Goal: Task Accomplishment & Management: Use online tool/utility

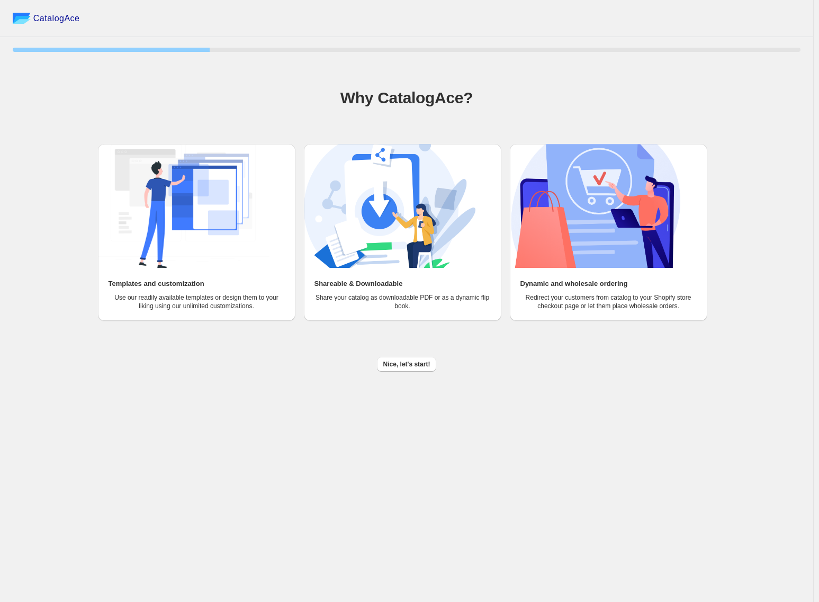
drag, startPoint x: 410, startPoint y: 368, endPoint x: 269, endPoint y: 501, distance: 194.1
click at [411, 366] on span "Nice, let's start!" at bounding box center [407, 364] width 47 height 8
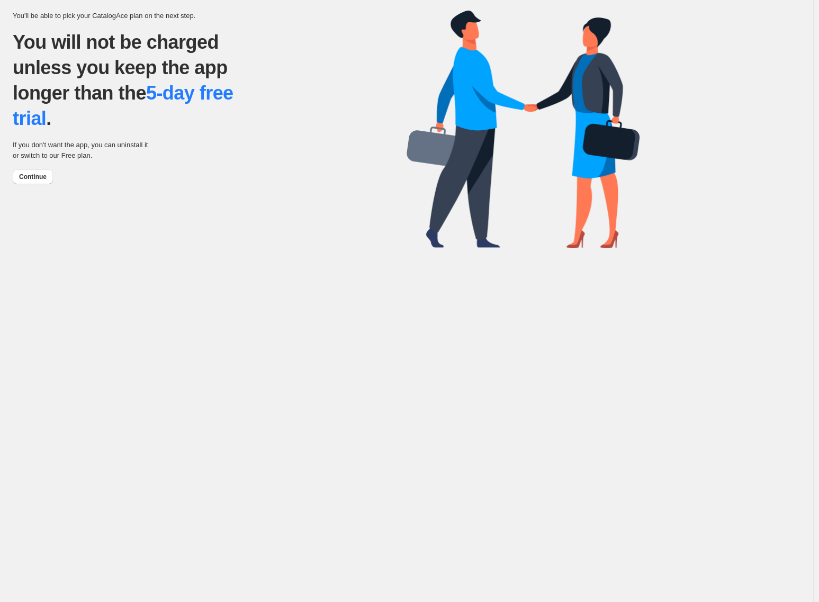
drag, startPoint x: 31, startPoint y: 178, endPoint x: 145, endPoint y: 239, distance: 129.4
click at [31, 178] on span "Continue" at bounding box center [33, 177] width 28 height 8
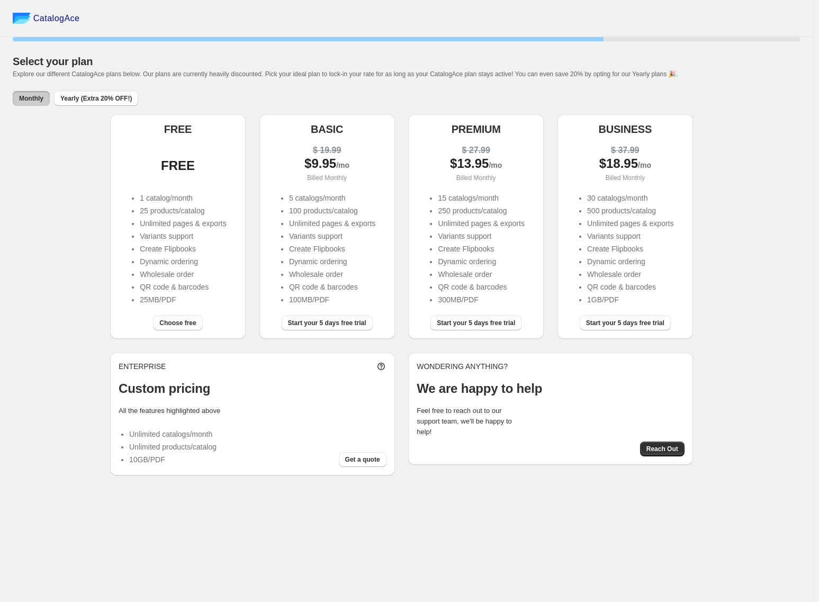
drag, startPoint x: 464, startPoint y: 324, endPoint x: 471, endPoint y: 317, distance: 10.1
click at [465, 324] on span "Start your 5 days free trial" at bounding box center [476, 323] width 78 height 8
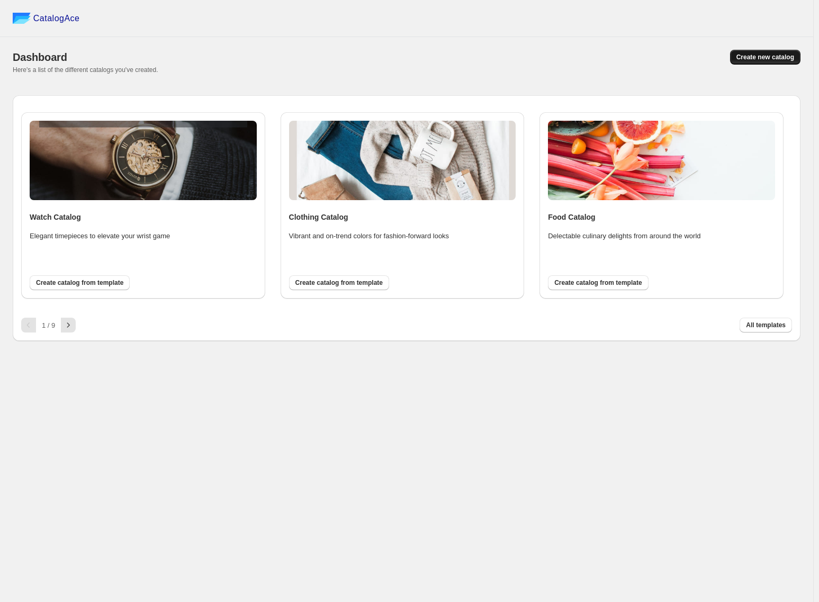
click at [763, 54] on span "Create new catalog" at bounding box center [766, 57] width 58 height 8
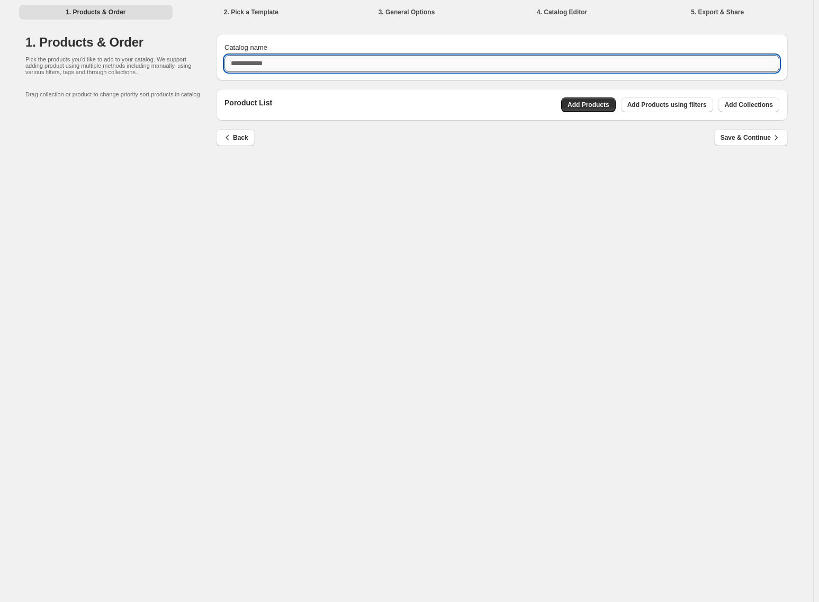
drag, startPoint x: 255, startPoint y: 64, endPoint x: 277, endPoint y: 57, distance: 22.4
click at [256, 64] on input "Catalog name" at bounding box center [502, 63] width 555 height 17
type input "*"
type input "**********"
click at [592, 105] on span "Add Products" at bounding box center [589, 105] width 42 height 8
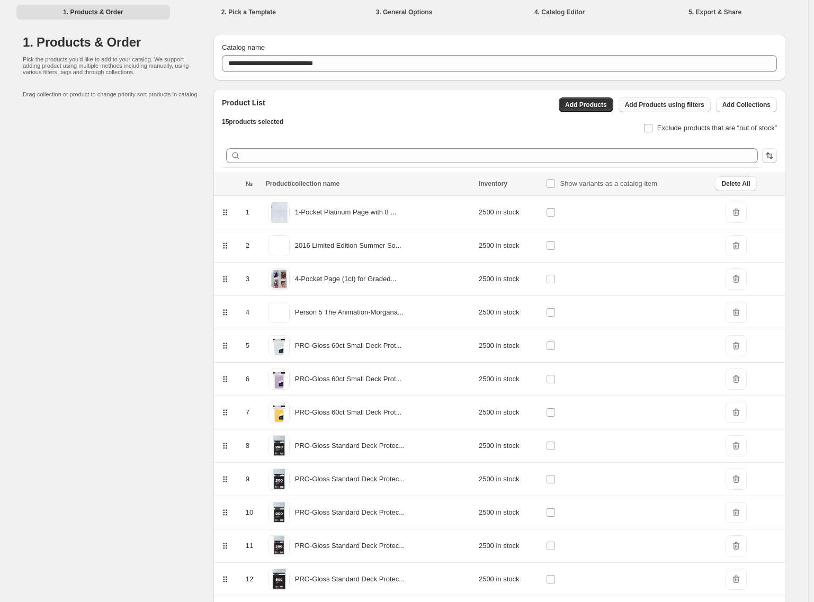
click at [652, 108] on span "Add Products using filters" at bounding box center [664, 105] width 79 height 8
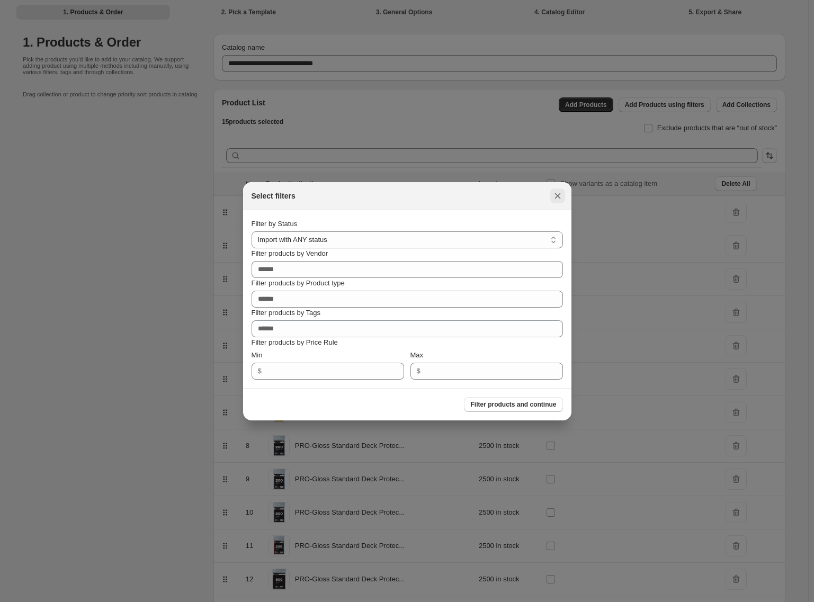
click at [557, 197] on icon ":rm:" at bounding box center [558, 196] width 6 height 6
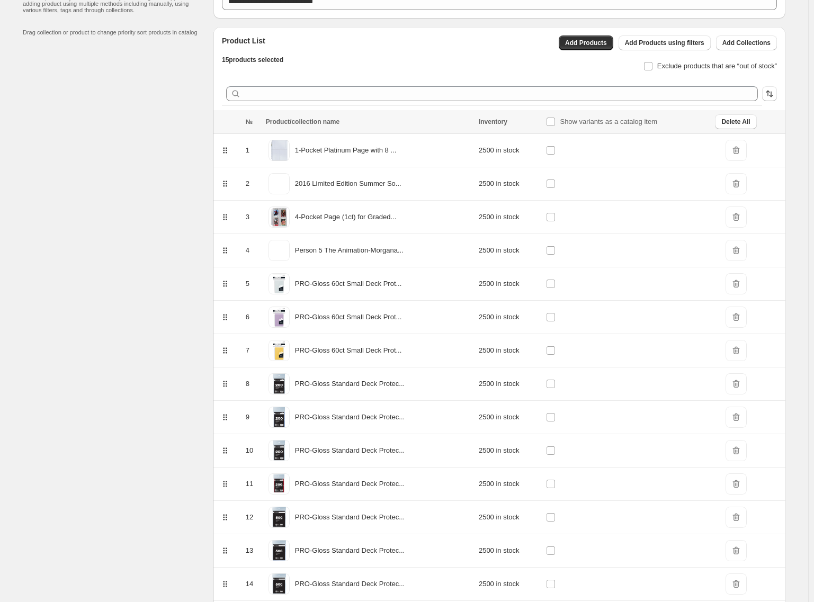
scroll to position [137, 0]
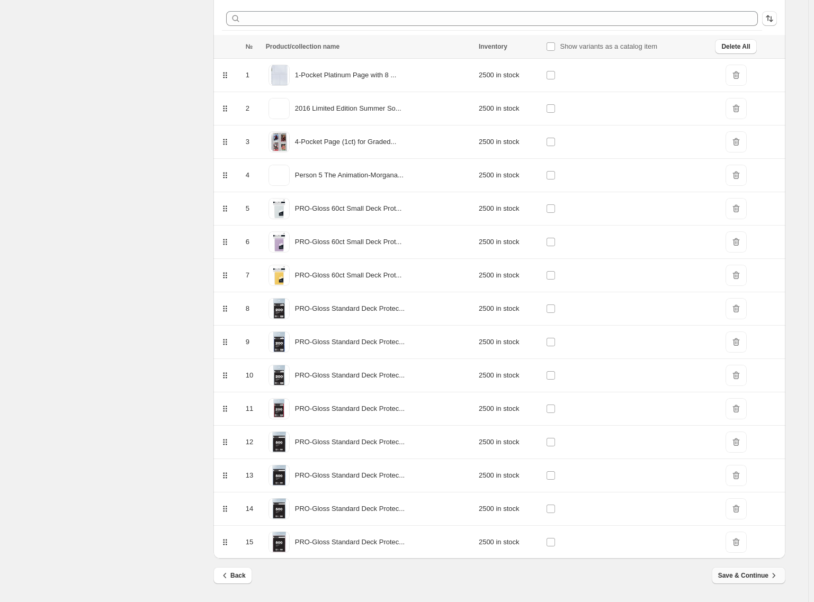
click at [764, 579] on span "Save & Continue" at bounding box center [748, 576] width 61 height 11
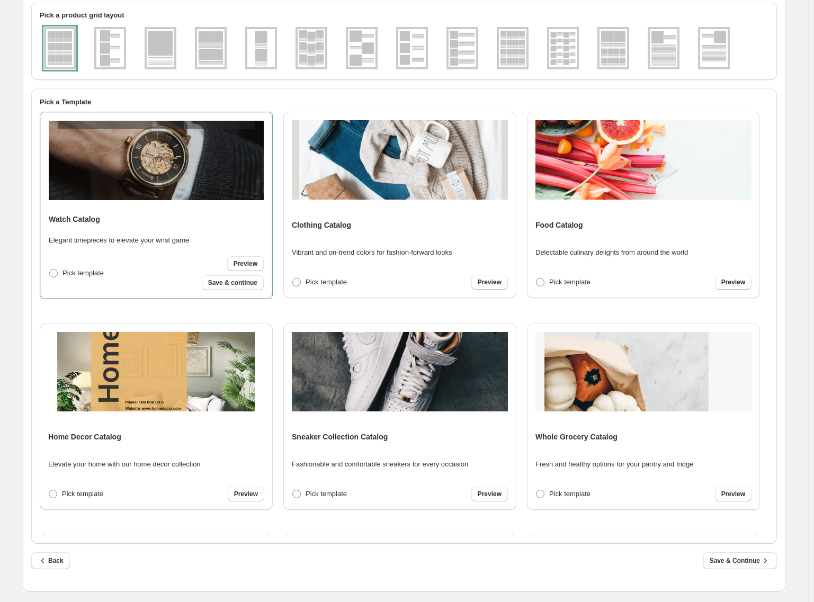
scroll to position [0, 0]
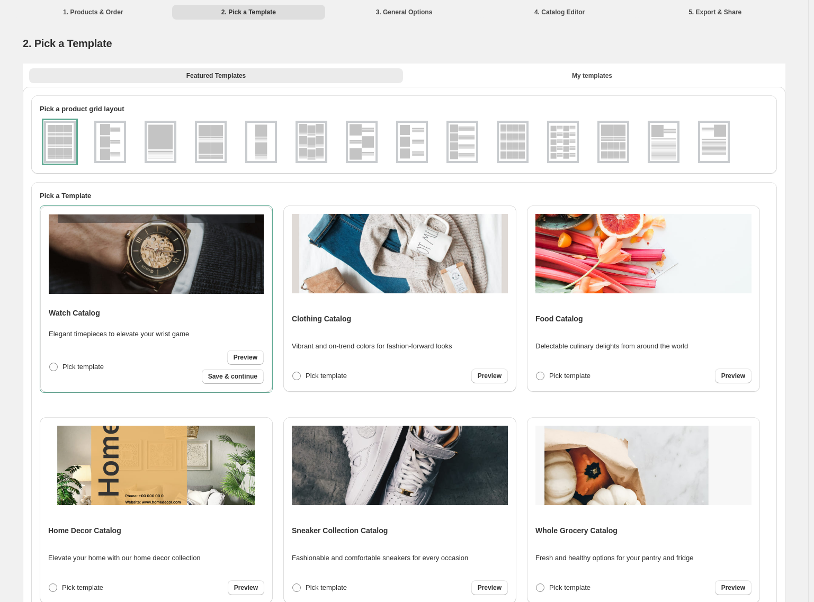
click at [314, 145] on img at bounding box center [312, 142] width 28 height 38
click at [563, 142] on img at bounding box center [563, 142] width 28 height 38
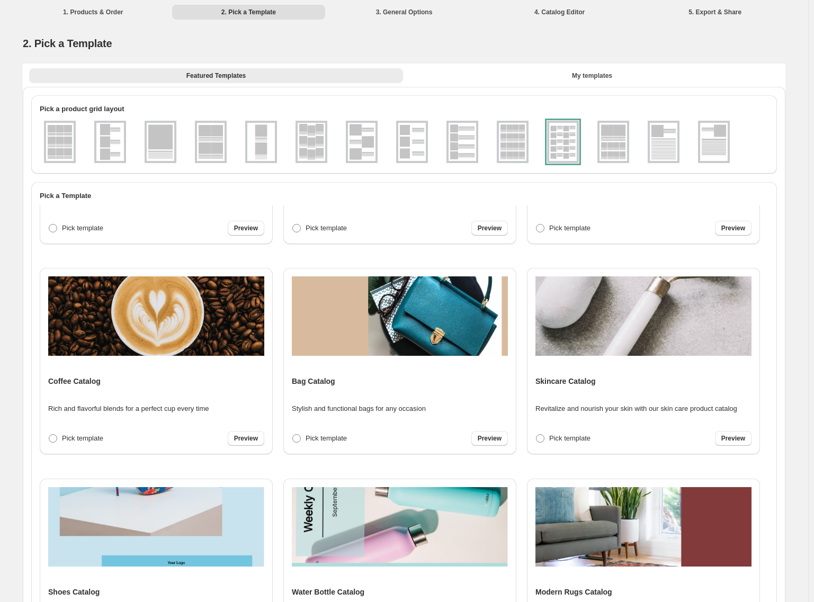
scroll to position [943, 0]
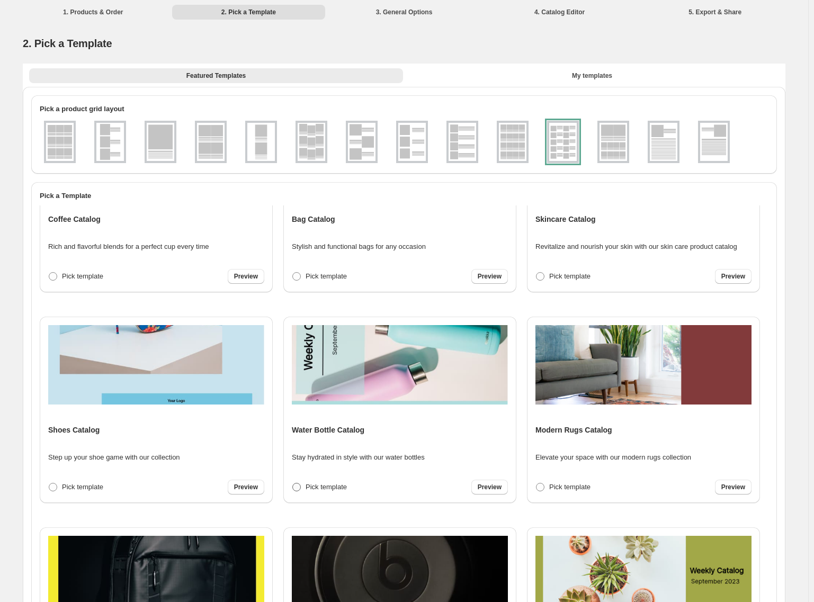
click at [299, 484] on label "Pick template" at bounding box center [319, 487] width 55 height 15
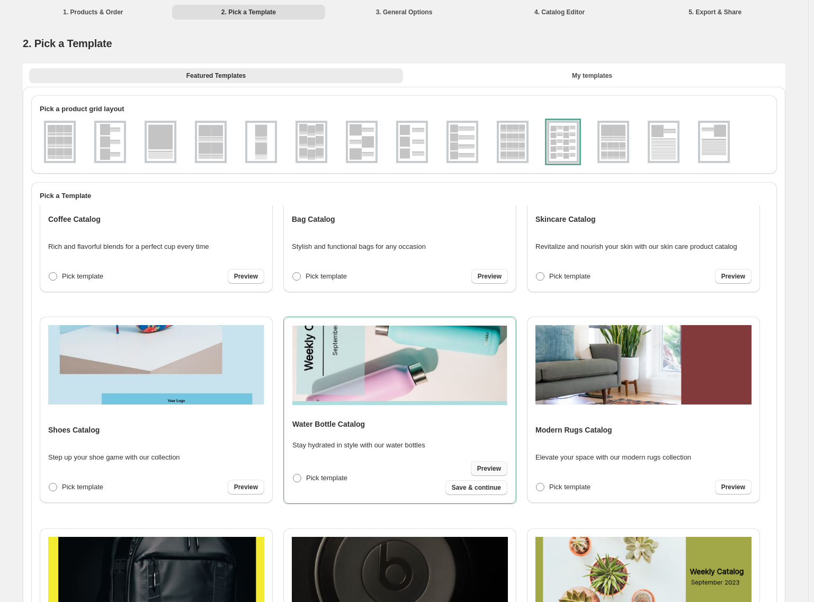
click at [480, 466] on span "Preview" at bounding box center [489, 469] width 24 height 8
